Goal: Find specific page/section: Find specific page/section

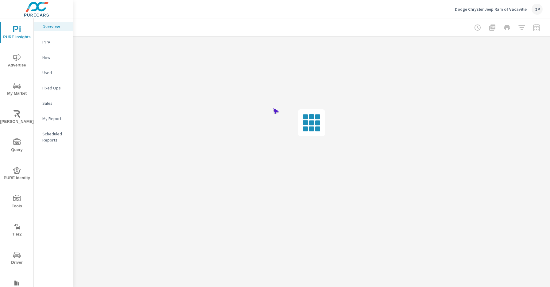
click at [16, 259] on span "Driver" at bounding box center [16, 258] width 29 height 15
